Goal: Task Accomplishment & Management: Manage account settings

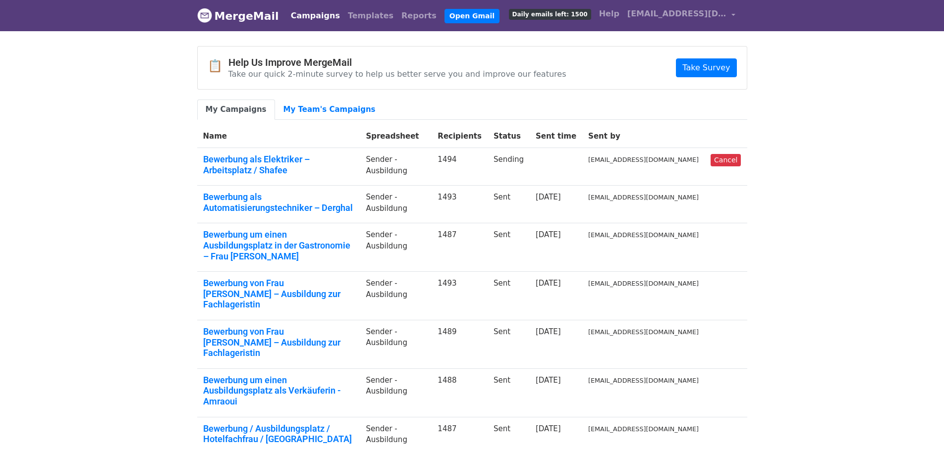
click at [802, 202] on body "MergeMail Campaigns Templates Reports Open Gmail Daily emails left: 1500 Help c…" at bounding box center [472, 333] width 944 height 666
click at [257, 155] on link "Bewerbung als Elektriker – Arbeitsplatz / Shafee" at bounding box center [278, 164] width 151 height 21
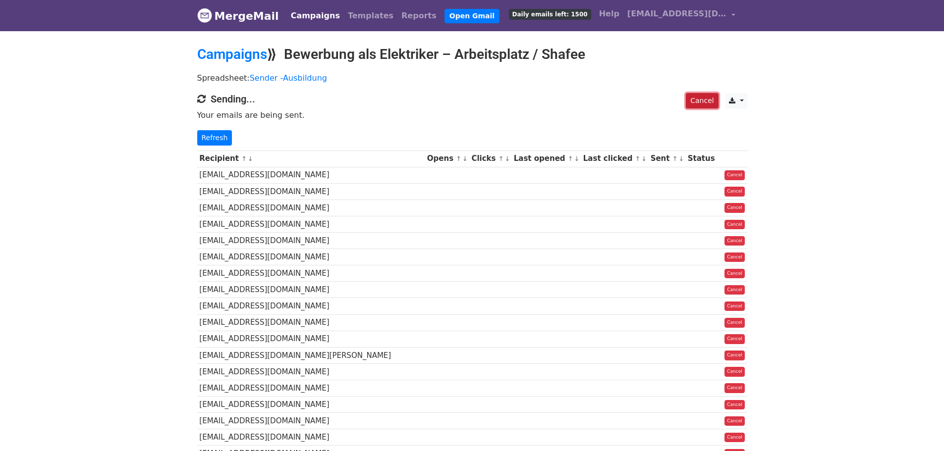
click at [706, 98] on link "Cancel" at bounding box center [702, 100] width 32 height 15
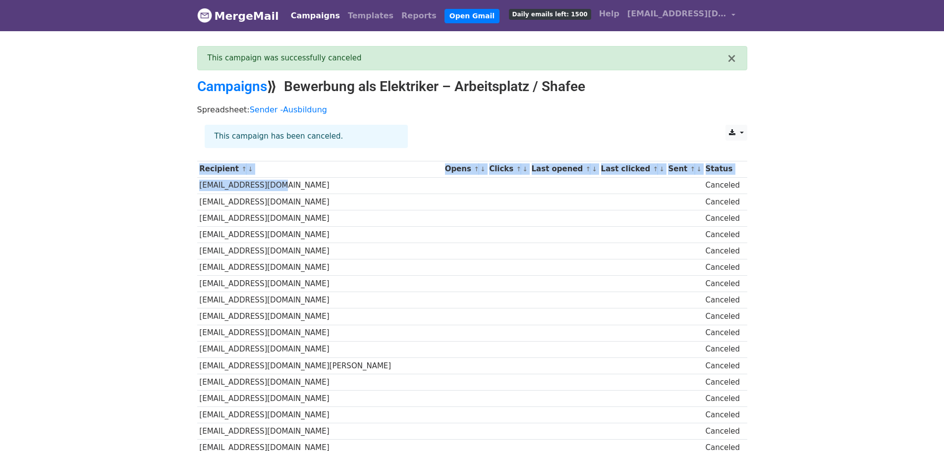
drag, startPoint x: 280, startPoint y: 184, endPoint x: 194, endPoint y: 188, distance: 86.3
click at [237, 186] on td "[EMAIL_ADDRESS][DOMAIN_NAME]" at bounding box center [319, 185] width 245 height 16
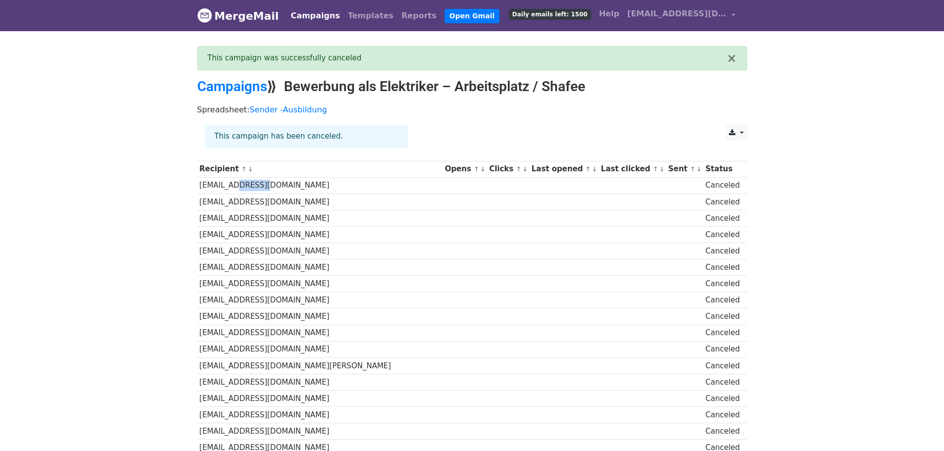
click at [237, 186] on td "[EMAIL_ADDRESS][DOMAIN_NAME]" at bounding box center [319, 185] width 245 height 16
